Goal: Task Accomplishment & Management: Complete application form

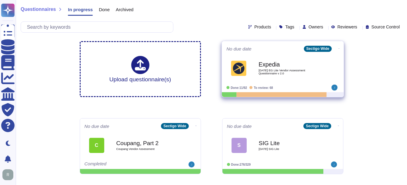
click at [279, 68] on b "Expedia" at bounding box center [288, 65] width 61 height 6
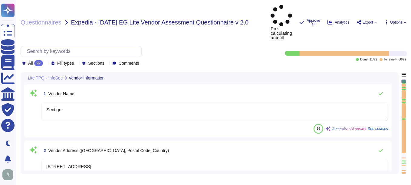
type textarea "Sectigo."
type textarea "[STREET_ADDRESS]"
type textarea "[EMAIL_ADDRESS][DOMAIN_NAME]"
type textarea "SOC 2"
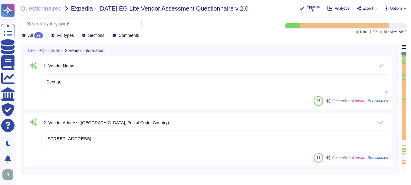
click at [227, 94] on div "Sectigo." at bounding box center [214, 84] width 347 height 19
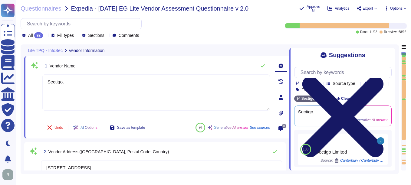
click at [387, 55] on icon at bounding box center [343, 117] width 98 height 130
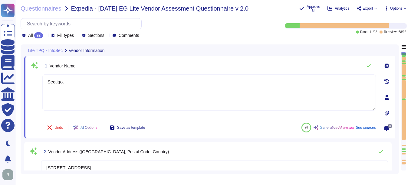
drag, startPoint x: 66, startPoint y: 81, endPoint x: 40, endPoint y: 82, distance: 26.4
click at [40, 82] on div "1 Vendor Name Sectigo. Undo AI Options Save as template 96 Generative AI answer…" at bounding box center [202, 97] width 347 height 75
click at [209, 122] on div "Undo AI Options Save as template 96 Generative AI answer See sources" at bounding box center [209, 128] width 334 height 15
click at [142, 95] on textarea "Sectigo." at bounding box center [209, 93] width 334 height 36
click at [386, 113] on icon at bounding box center [387, 113] width 4 height 5
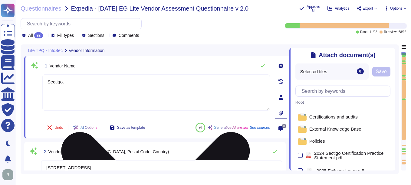
click at [199, 91] on textarea "Sectigo." at bounding box center [156, 93] width 228 height 36
click at [203, 95] on textarea "Sectigo." at bounding box center [156, 93] width 228 height 36
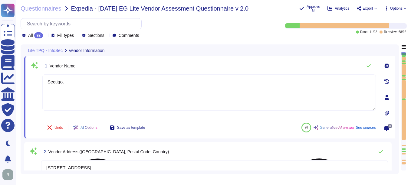
click at [315, 98] on textarea "Sectigo." at bounding box center [209, 93] width 334 height 36
click at [385, 64] on icon at bounding box center [387, 66] width 5 height 5
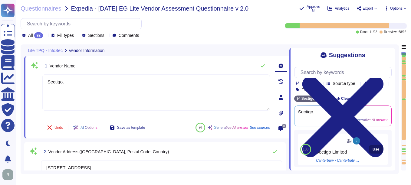
click at [373, 151] on span "Use" at bounding box center [376, 150] width 7 height 4
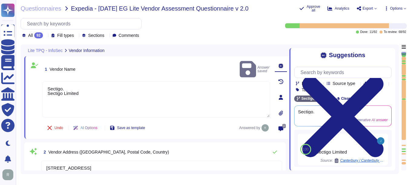
drag, startPoint x: 67, startPoint y: 80, endPoint x: 39, endPoint y: 77, distance: 27.7
click at [39, 77] on div "1 Vendor Name [PERSON_NAME] saved Sectigo. Sectigo Limited Undo AI Options Save…" at bounding box center [149, 97] width 241 height 75
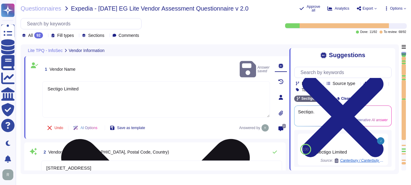
click at [48, 84] on textarea "Sectigo Limited" at bounding box center [156, 99] width 228 height 36
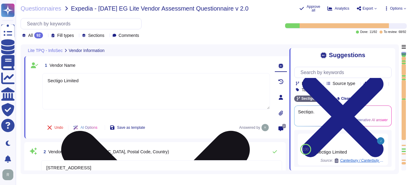
click at [124, 98] on textarea "Sectigo Limited" at bounding box center [156, 91] width 228 height 36
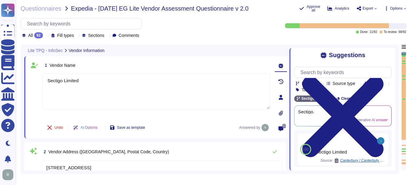
type textarea "Sectigo Limited"
click at [243, 144] on div "2 Vendor Address ([GEOGRAPHIC_DATA], Postal Code, Country) [STREET_ADDRESS] 89 …" at bounding box center [155, 168] width 262 height 53
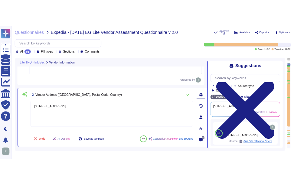
scroll to position [61, 0]
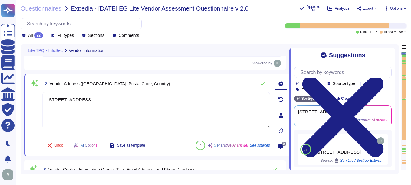
type textarea "SOC 2"
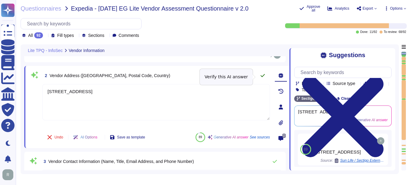
click at [263, 77] on icon at bounding box center [263, 75] width 4 height 3
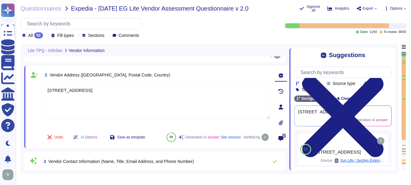
click at [45, 36] on icon at bounding box center [45, 36] width 0 height 0
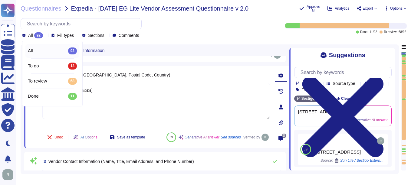
click at [48, 50] on div "All 92" at bounding box center [52, 51] width 49 height 7
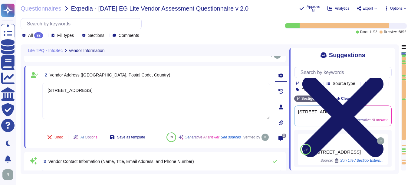
click at [384, 76] on icon at bounding box center [343, 116] width 81 height 81
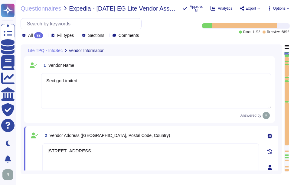
click at [55, 84] on icon at bounding box center [123, 123] width 136 height 78
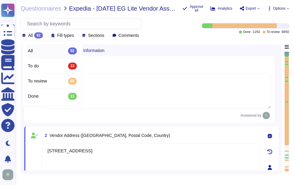
click at [48, 49] on div "All 92" at bounding box center [52, 51] width 49 height 7
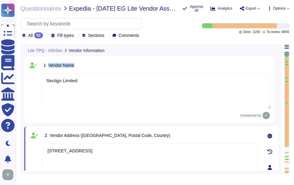
drag, startPoint x: 48, startPoint y: 64, endPoint x: 110, endPoint y: 65, distance: 61.8
click at [110, 65] on div "1 Vendor Name" at bounding box center [156, 65] width 230 height 11
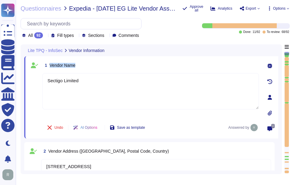
drag, startPoint x: 50, startPoint y: 65, endPoint x: 113, endPoint y: 64, distance: 63.0
click at [113, 64] on div "1 Vendor Name" at bounding box center [150, 65] width 217 height 11
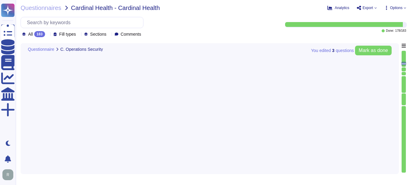
type textarea "Yes, we conduct routine penetration tests of information systems that support o…"
type textarea "No, we do not permit customers to perform their own audits. However, we can sup…"
type textarea "Yes, we conduct routine security code reviews on applications we develop or own…"
type textarea "Yes, Sectigo follows industry standards, including the OWASP Top 10, to mitigat…"
type textarea "Yes, our company tracks and appropriately remediates findings from vulnerabilit…"
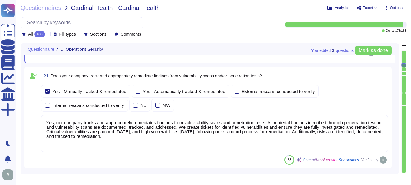
type textarea "Yes, our company has a solution in place to detect, monitor, prevent, and mitig…"
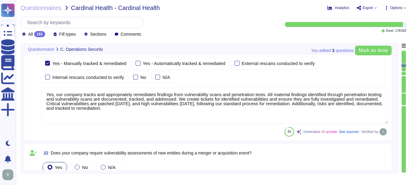
scroll to position [2557, 0]
type textarea "Yes, we perform quarterly scans to identify unauthorized wireless access points…"
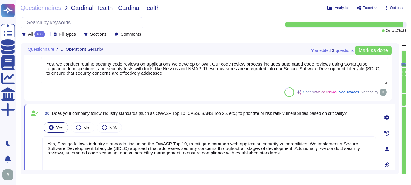
type textarea "Yes, we conduct routine penetration tests of information systems that support o…"
type textarea "No, we do not permit customers to perform their own audits. However, we can sup…"
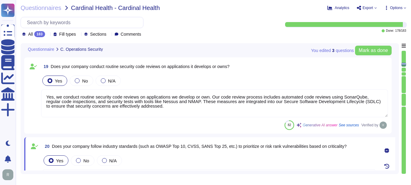
scroll to position [2384, 0]
